Goal: Find specific page/section: Find specific page/section

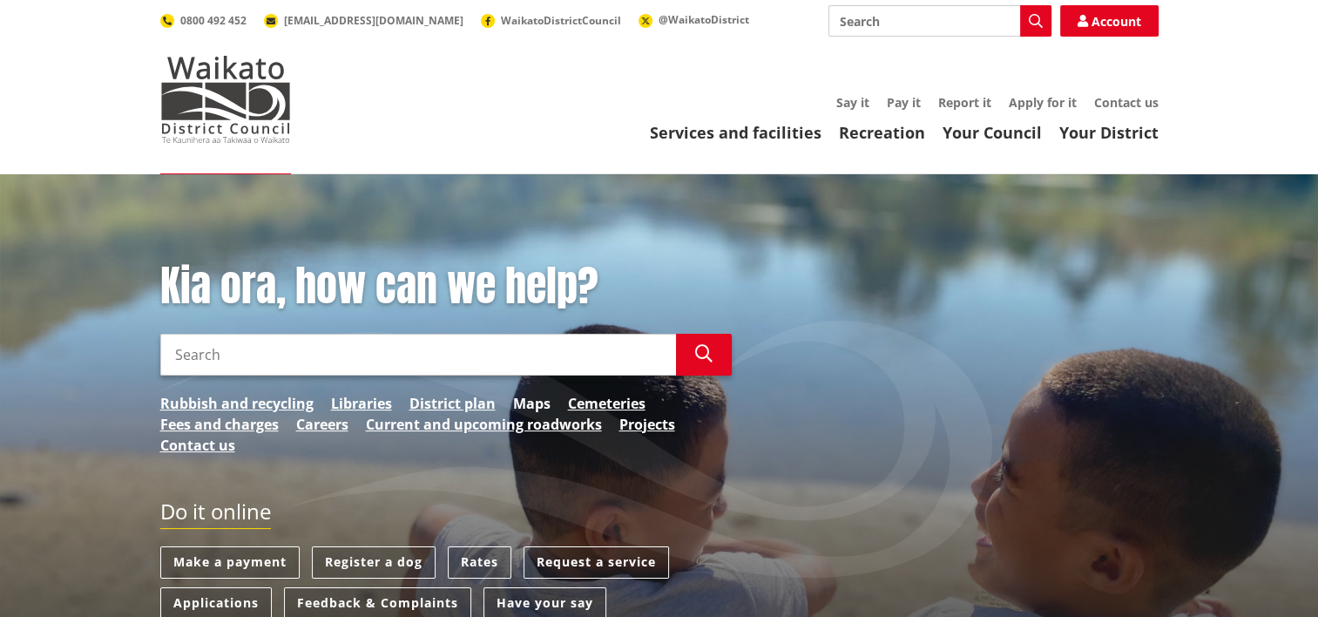
click at [525, 402] on link "Maps" at bounding box center [531, 403] width 37 height 21
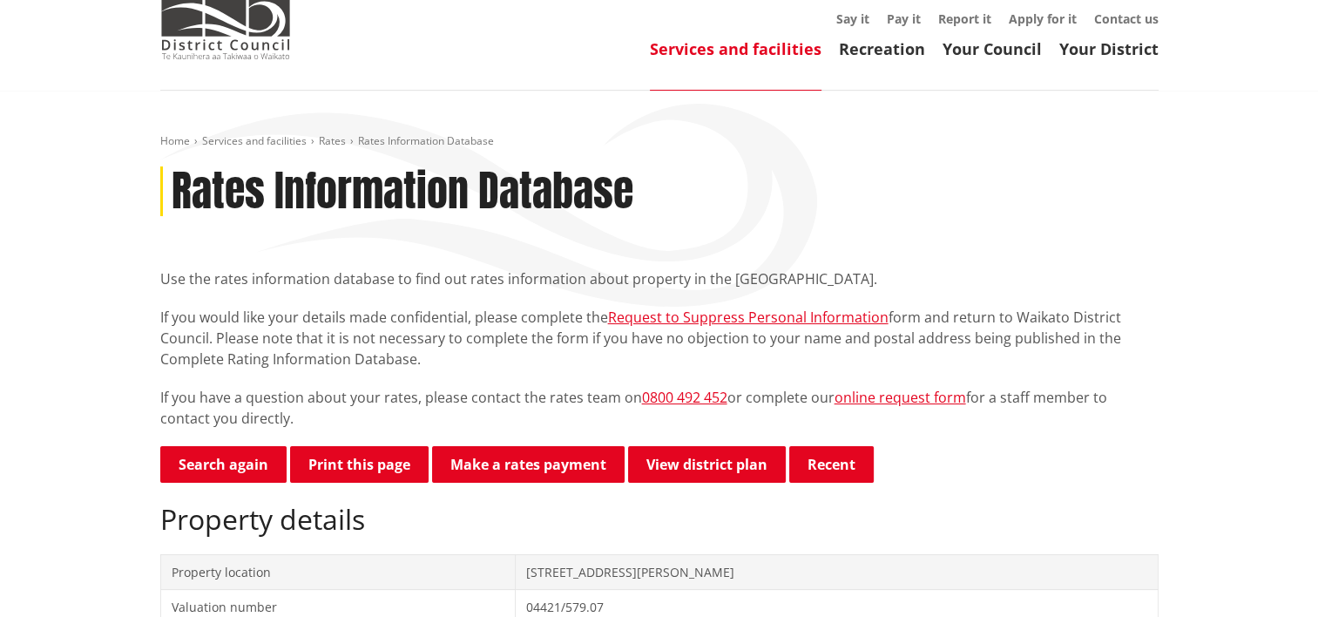
scroll to position [436, 0]
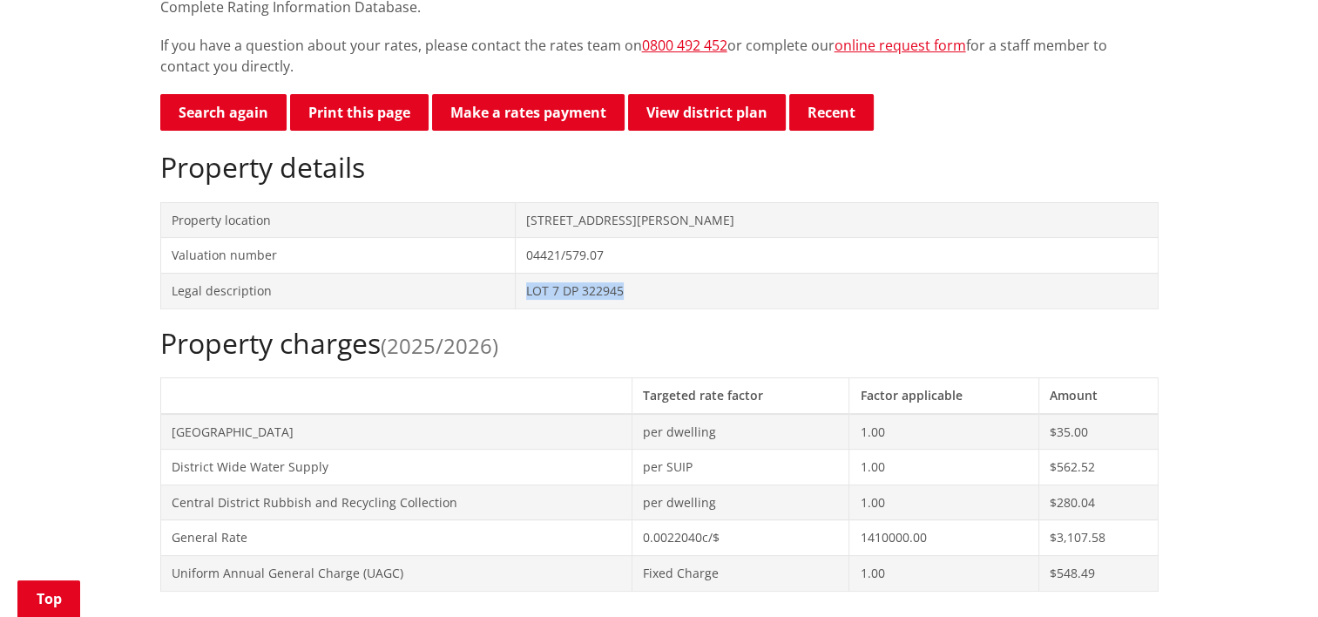
drag, startPoint x: 633, startPoint y: 293, endPoint x: 517, endPoint y: 290, distance: 116.8
click at [517, 290] on td "LOT 7 DP 322945" at bounding box center [837, 291] width 642 height 36
copy td "LOT 7 DP 322945"
